Goal: Information Seeking & Learning: Check status

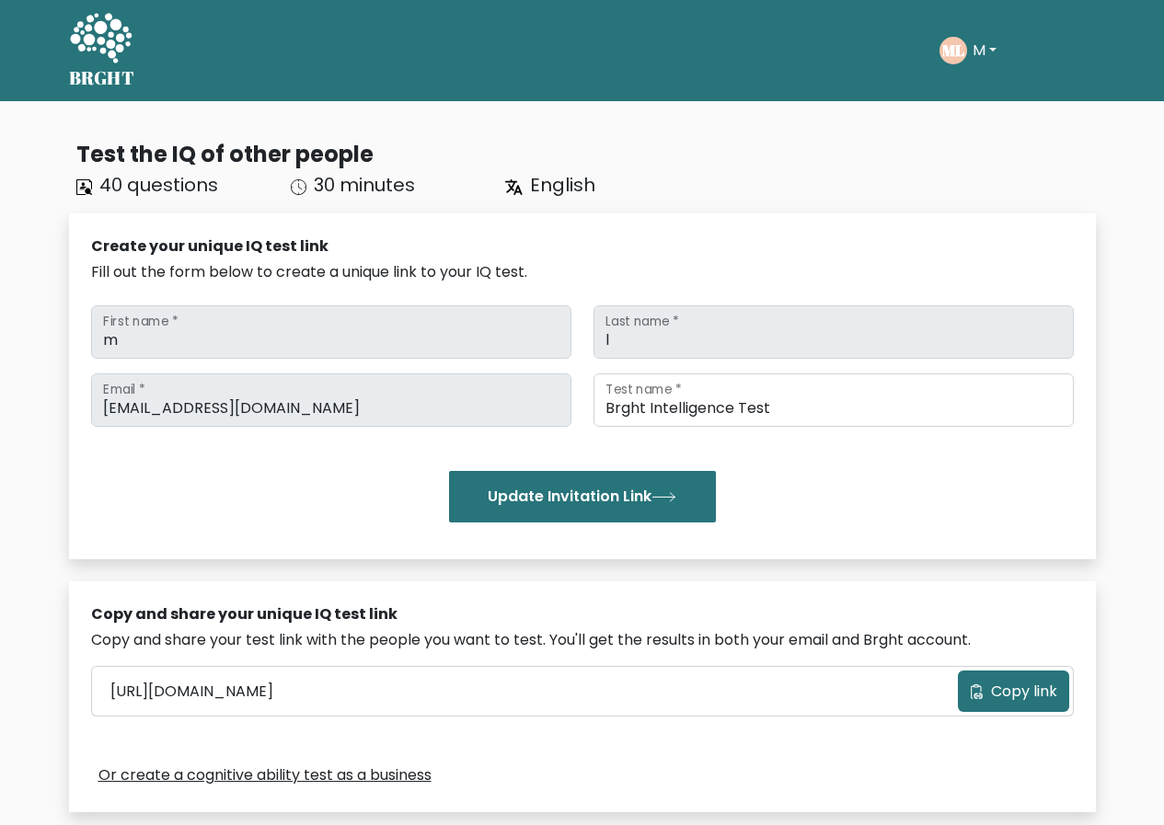
drag, startPoint x: 351, startPoint y: 188, endPoint x: 370, endPoint y: 188, distance: 19.3
click at [351, 187] on span "30 minutes" at bounding box center [364, 185] width 101 height 26
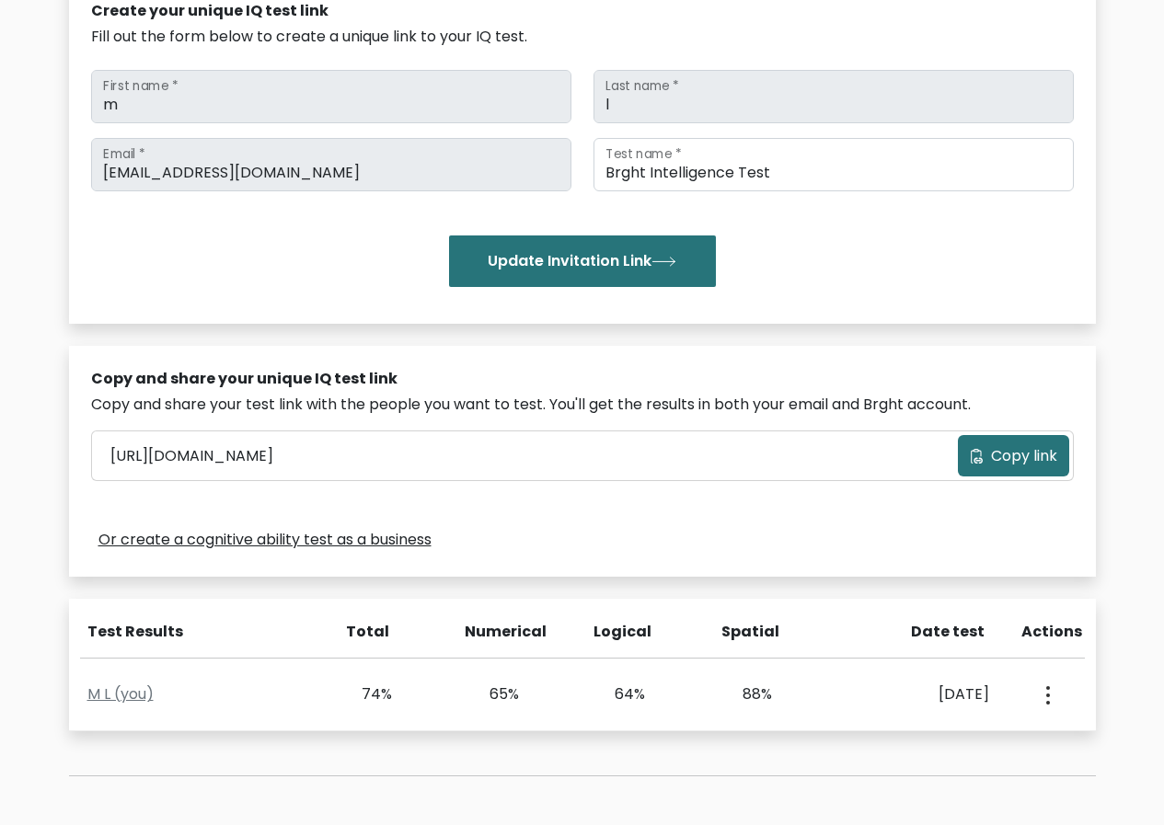
scroll to position [432, 0]
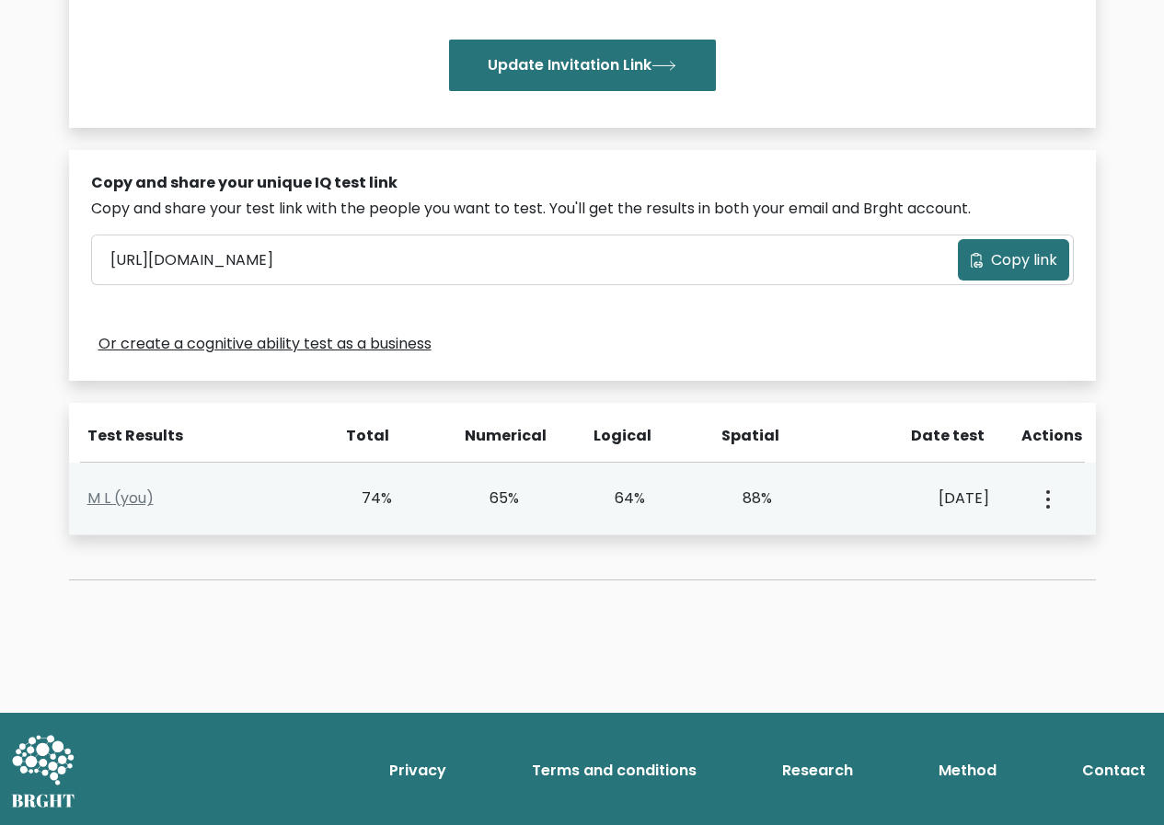
click at [1050, 494] on button "button" at bounding box center [1046, 498] width 15 height 57
click at [990, 558] on link "View Profile" at bounding box center [978, 551] width 145 height 29
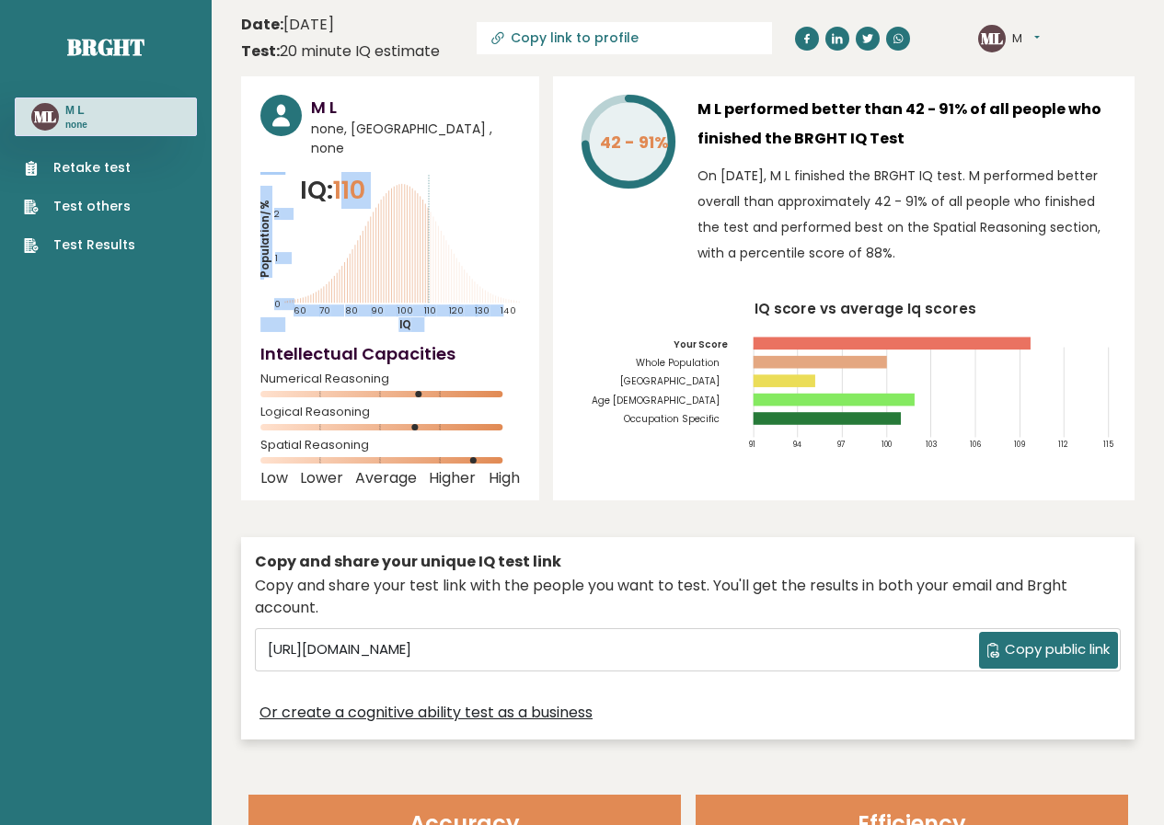
drag, startPoint x: 344, startPoint y: 173, endPoint x: 438, endPoint y: 179, distance: 94.0
click at [438, 179] on div "IQ: 110 Population/% IQ 0 1 2 60 70 80 90 100 110 120 130 140" at bounding box center [389, 252] width 259 height 160
click at [534, 210] on div "M L none, Venezuela , none IQ: 110 Population/% IQ 0 1 2 60 70 80 90 100 110 12…" at bounding box center [390, 288] width 298 height 424
drag, startPoint x: 691, startPoint y: 112, endPoint x: 924, endPoint y: 144, distance: 234.9
click at [924, 144] on div "42 - 91% M L performed better than 42 - 91% of all people who finished the BRGH…" at bounding box center [843, 185] width 543 height 180
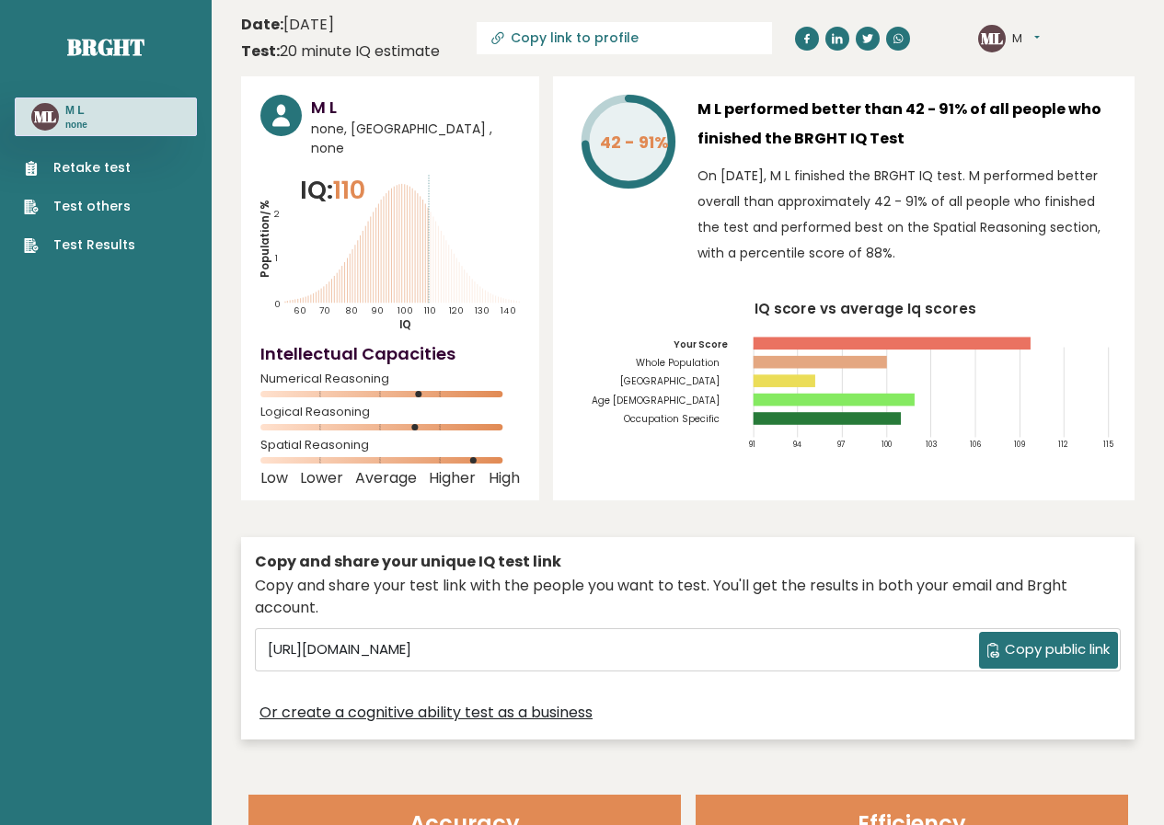
click at [924, 144] on h3 "M L performed better than 42 - 91% of all people who finished the BRGHT IQ Test" at bounding box center [906, 124] width 418 height 59
click at [113, 244] on link "Test Results" at bounding box center [79, 245] width 111 height 19
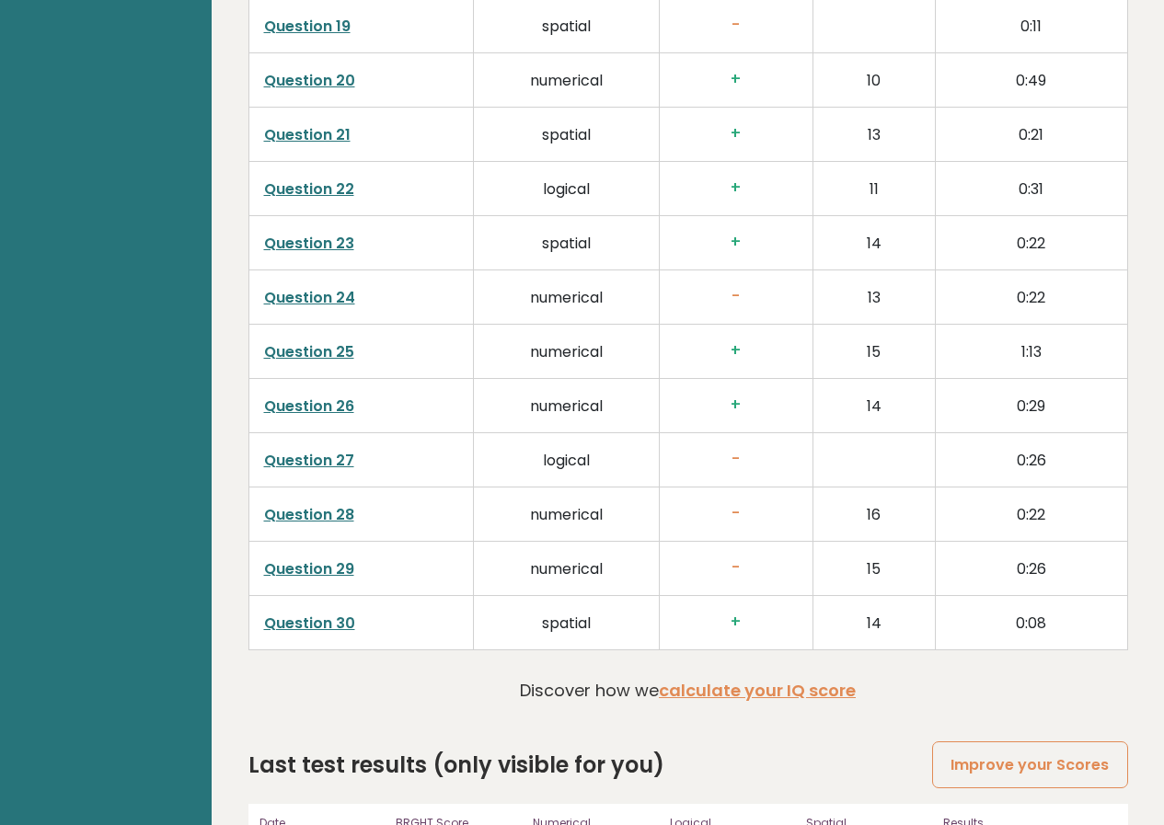
scroll to position [3881, 0]
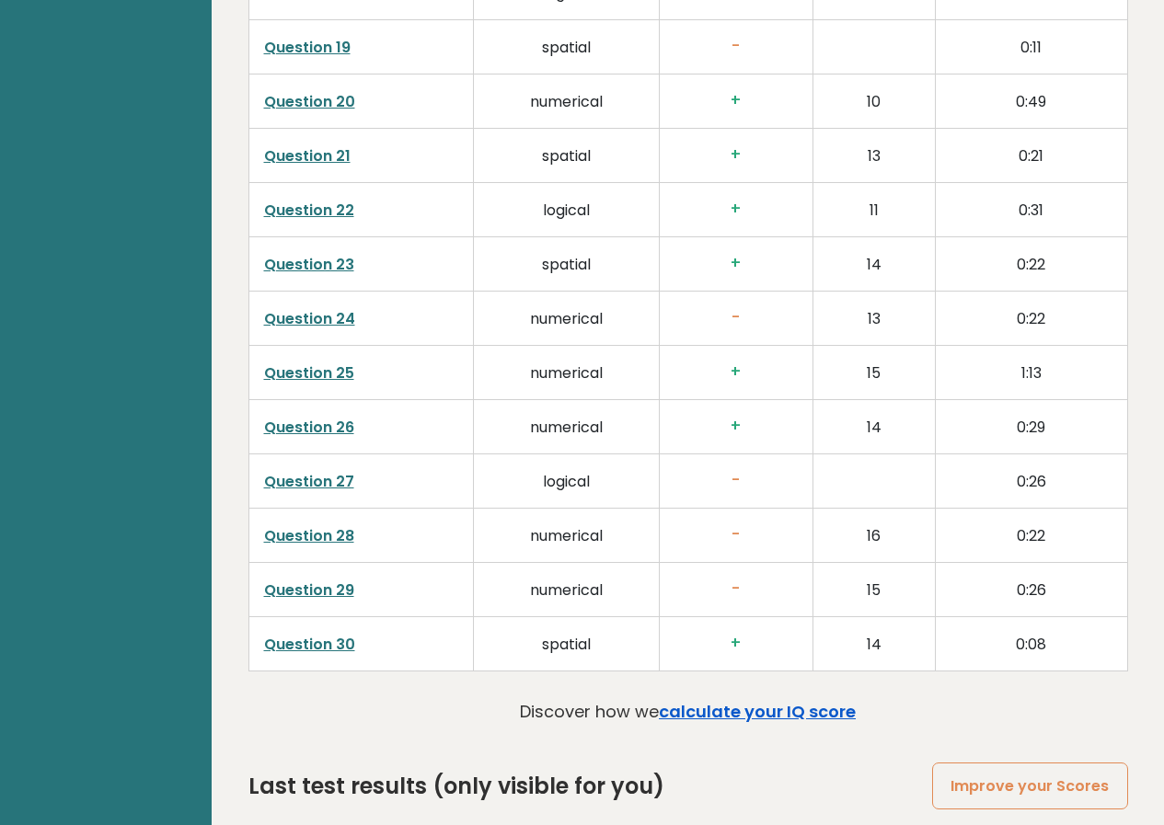
click at [797, 700] on link "calculate your IQ score" at bounding box center [757, 711] width 197 height 23
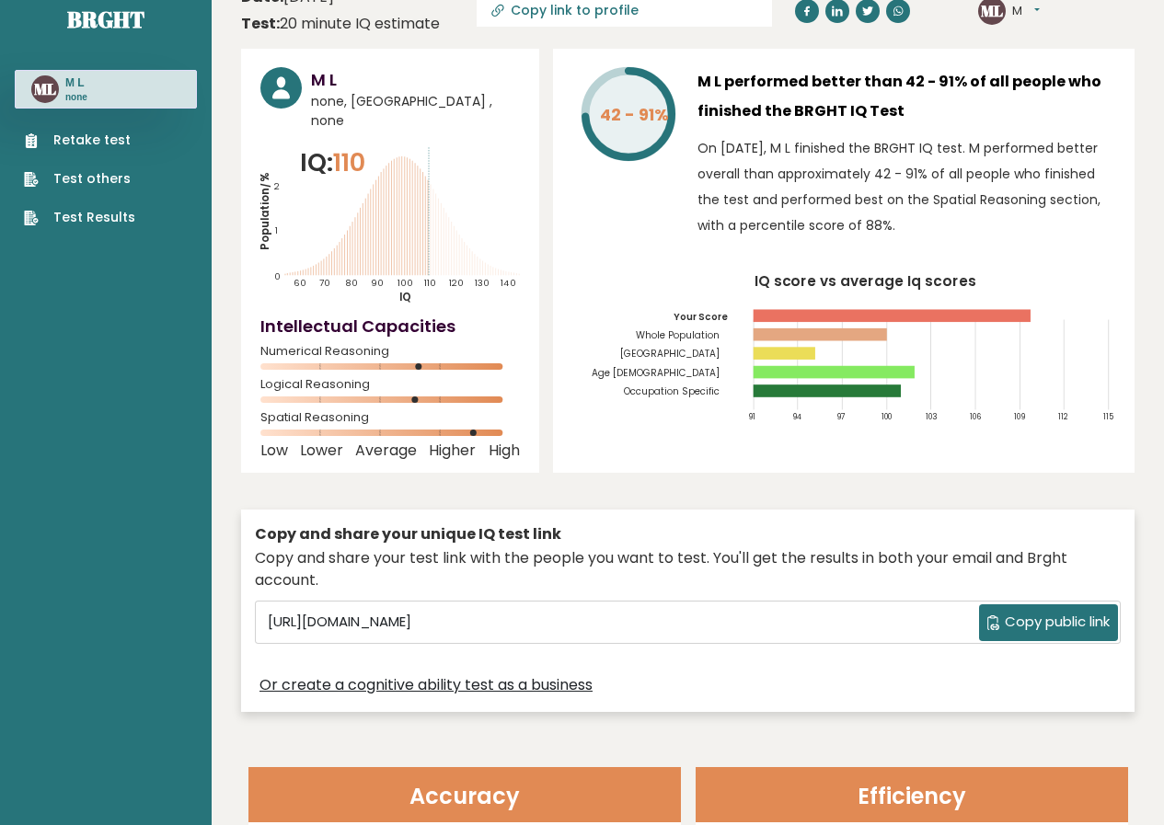
scroll to position [0, 0]
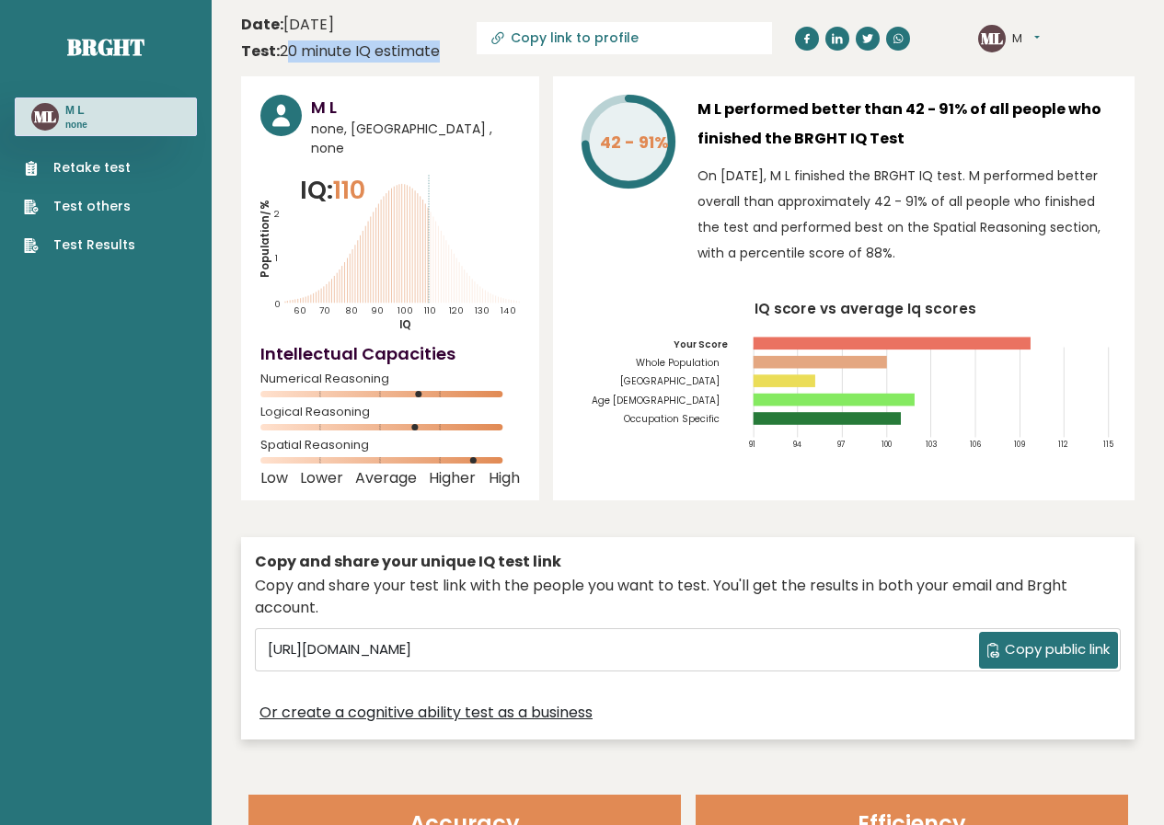
drag, startPoint x: 282, startPoint y: 52, endPoint x: 476, endPoint y: 57, distance: 193.3
click at [476, 57] on header "Date: January 22, 2023 Test: 20 minute IQ estimate Copy link to profile ML M Da…" at bounding box center [687, 38] width 893 height 58
drag, startPoint x: 424, startPoint y: 29, endPoint x: 273, endPoint y: 27, distance: 150.9
click at [273, 27] on div "Date: January 22, 2023 Test: 20 minute IQ estimate" at bounding box center [340, 38] width 199 height 49
click at [304, 27] on time "Date: January 22, 2023" at bounding box center [287, 25] width 93 height 22
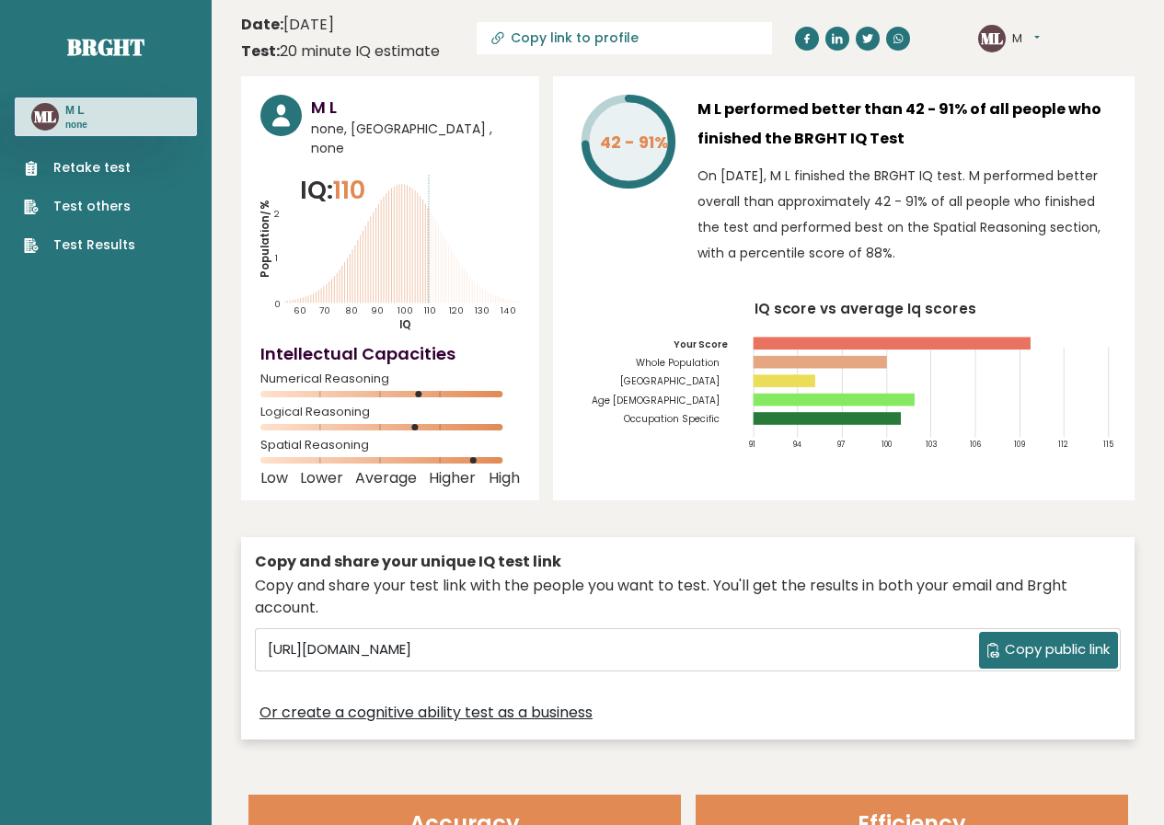
click at [333, 27] on time "Date: January 22, 2023" at bounding box center [287, 25] width 93 height 22
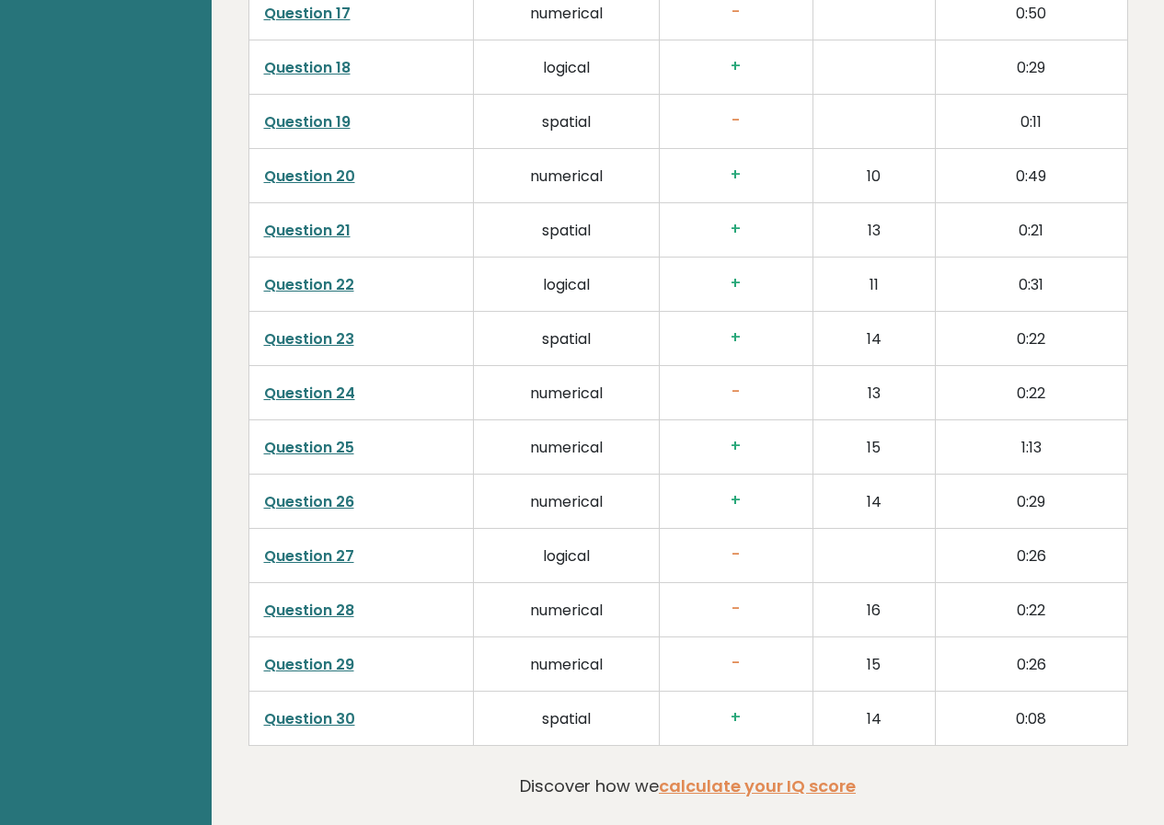
scroll to position [3973, 0]
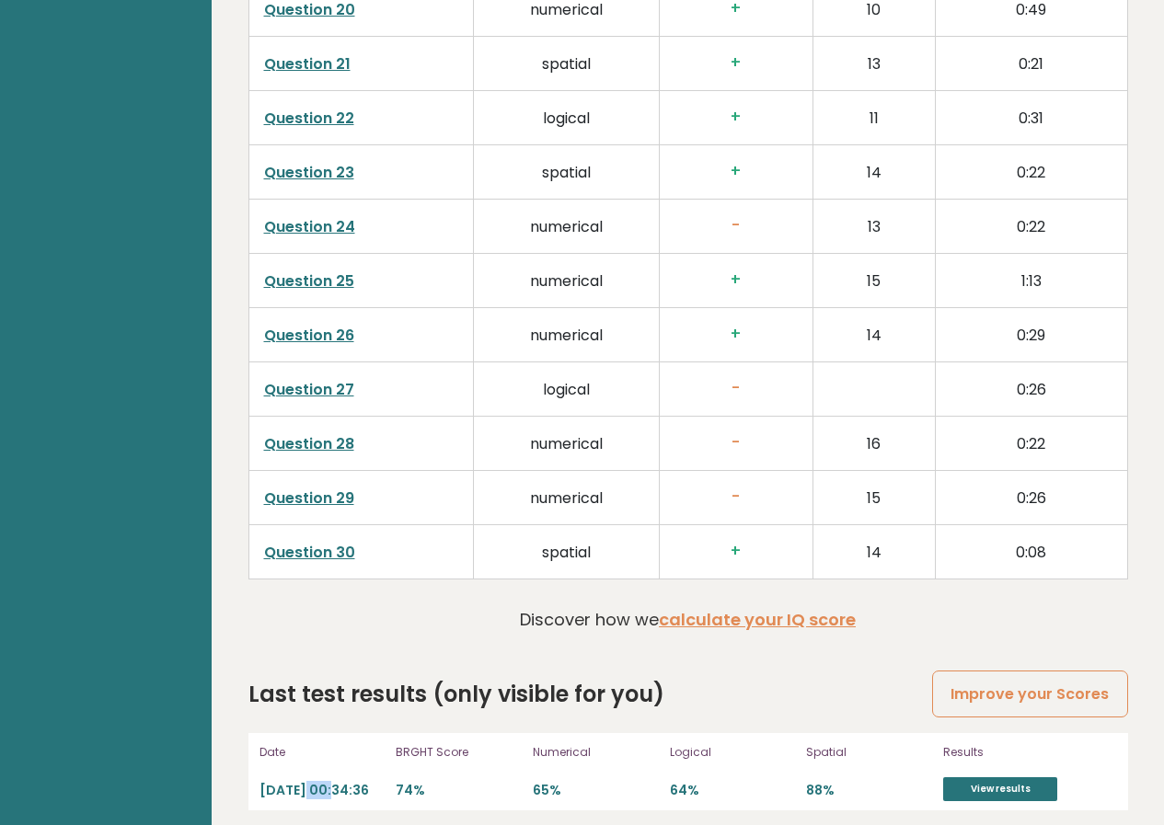
drag, startPoint x: 317, startPoint y: 758, endPoint x: 351, endPoint y: 766, distance: 33.9
click at [351, 782] on p "2023-01-22 00:34:36" at bounding box center [322, 790] width 126 height 17
drag, startPoint x: 242, startPoint y: 746, endPoint x: 384, endPoint y: 771, distance: 143.9
drag, startPoint x: 485, startPoint y: 772, endPoint x: 830, endPoint y: 782, distance: 345.2
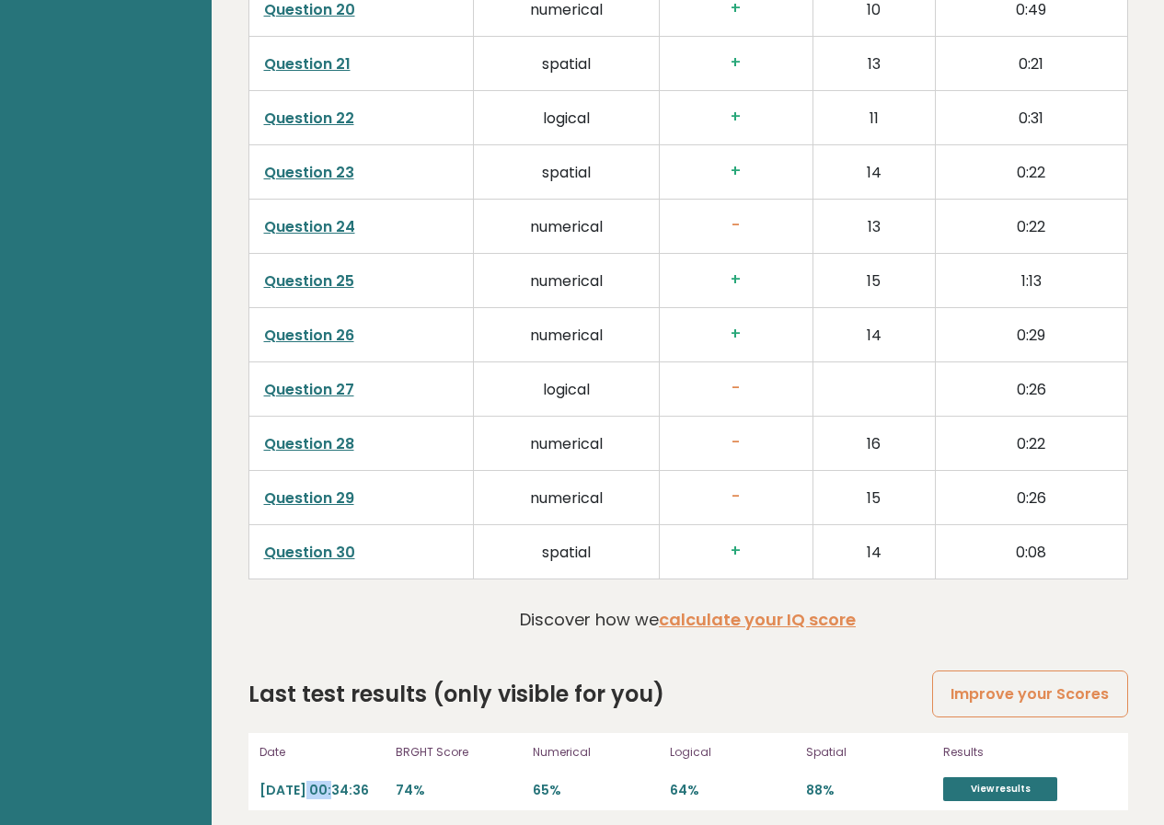
click at [753, 782] on div "Date 2023-01-22 00:34:36 BRGHT Score 74% Numerical 65% Logical 64% Spatial 88% …" at bounding box center [688, 771] width 880 height 77
click at [1029, 778] on link "View results" at bounding box center [1000, 790] width 114 height 24
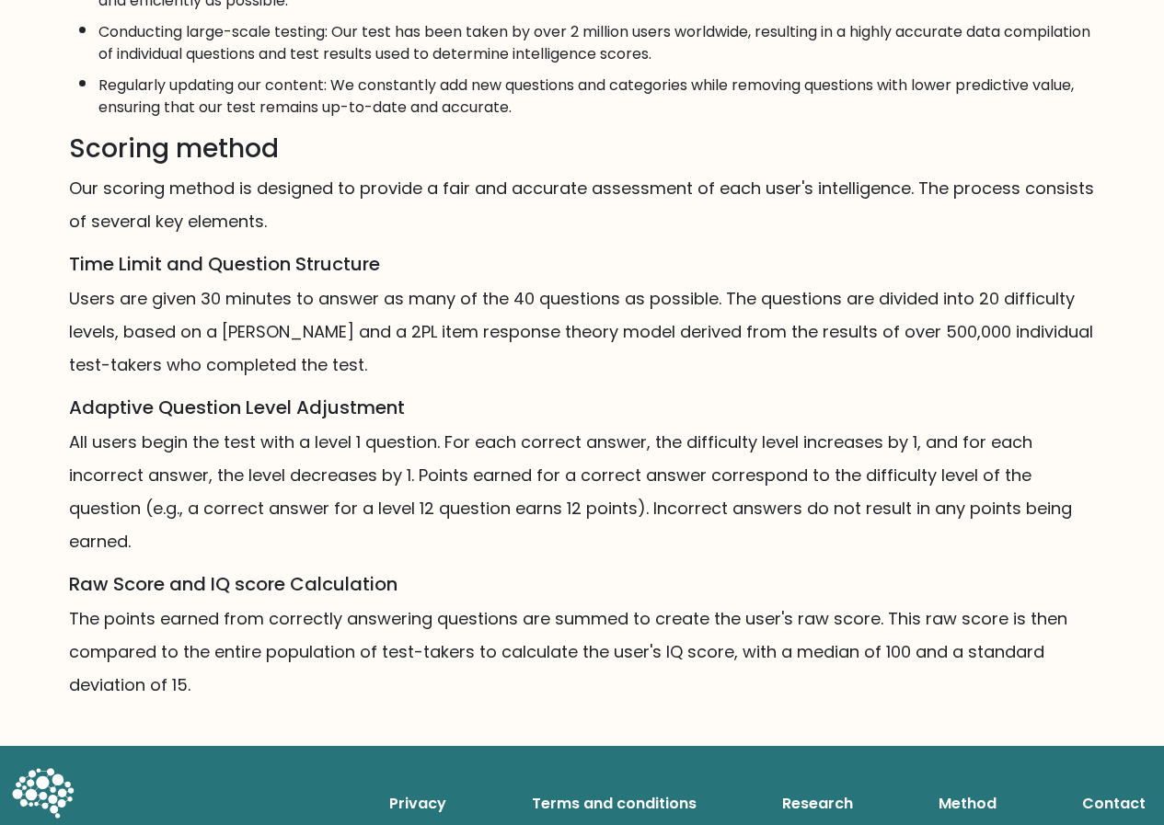
scroll to position [1144, 0]
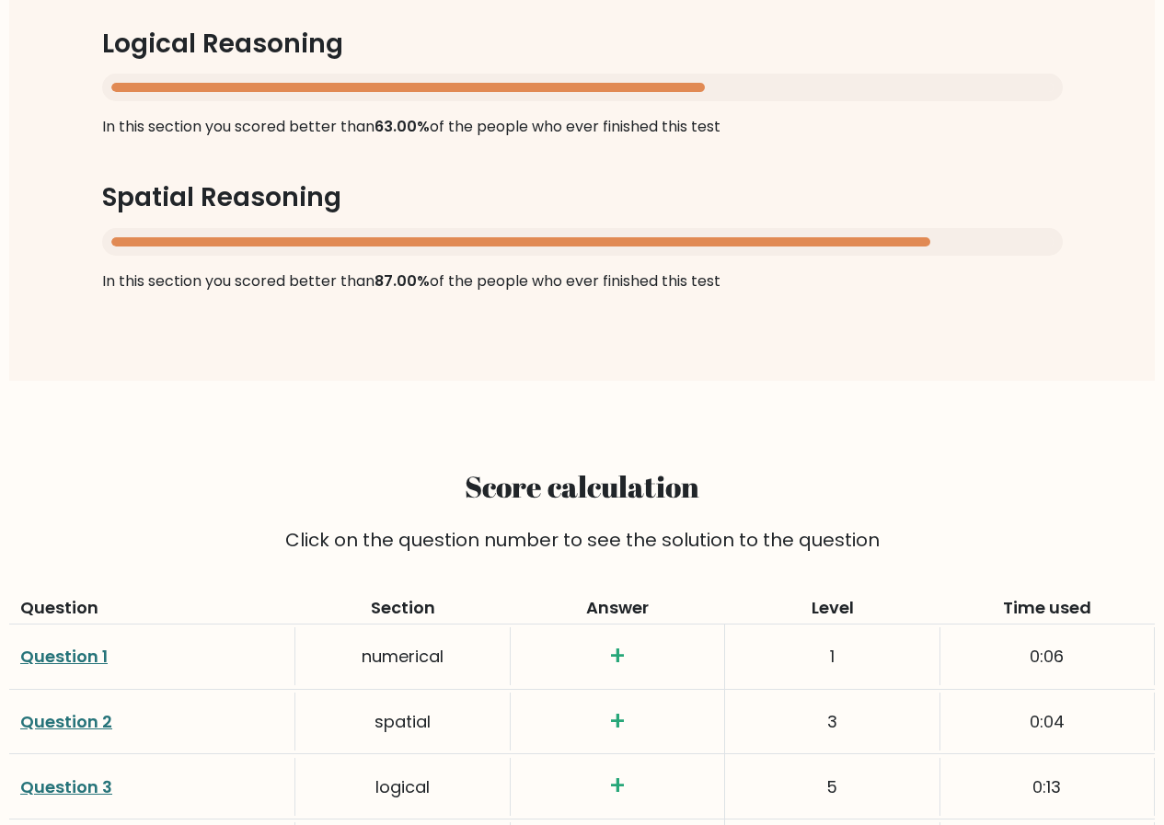
scroll to position [2392, 0]
